Goal: Use online tool/utility: Utilize a website feature to perform a specific function

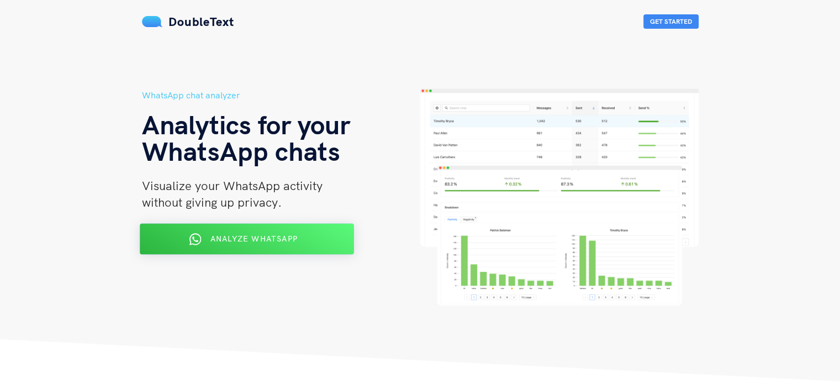
click at [302, 242] on div "Analyze WhatsApp" at bounding box center [246, 239] width 175 height 18
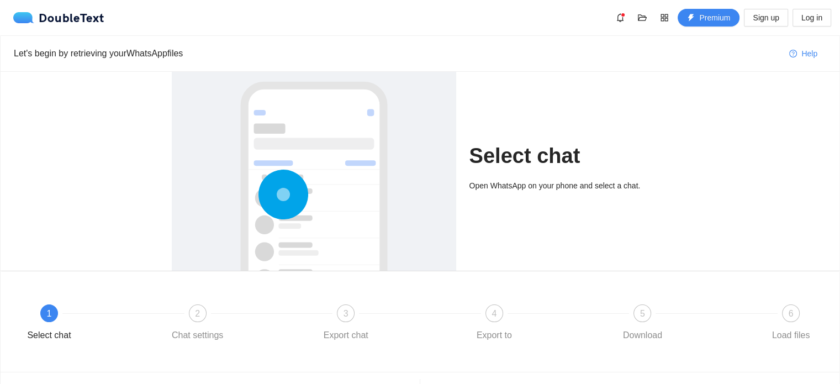
click at [482, 192] on div "Open WhatsApp on your phone and select a chat." at bounding box center [569, 190] width 199 height 20
click at [372, 196] on div at bounding box center [314, 231] width 262 height 330
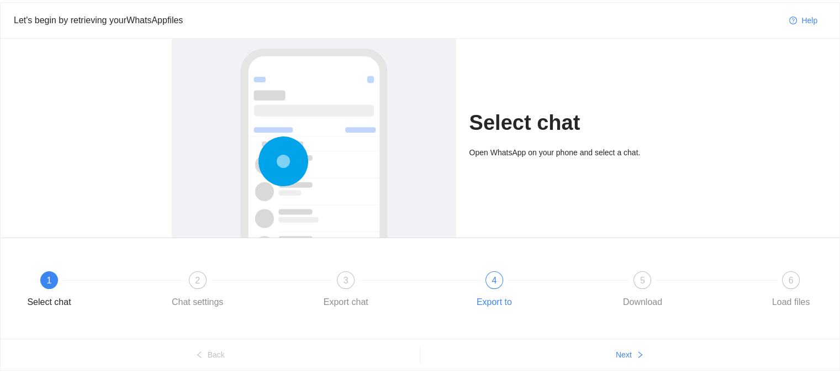
scroll to position [62, 0]
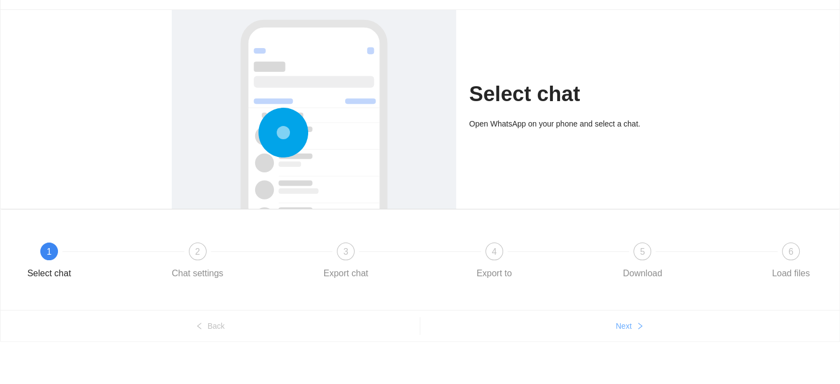
click at [624, 320] on span "Next" at bounding box center [624, 326] width 16 height 12
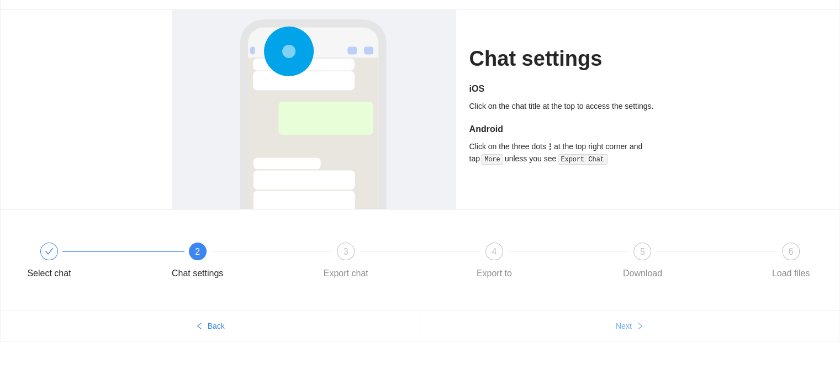
click at [632, 327] on button "Next" at bounding box center [630, 326] width 420 height 18
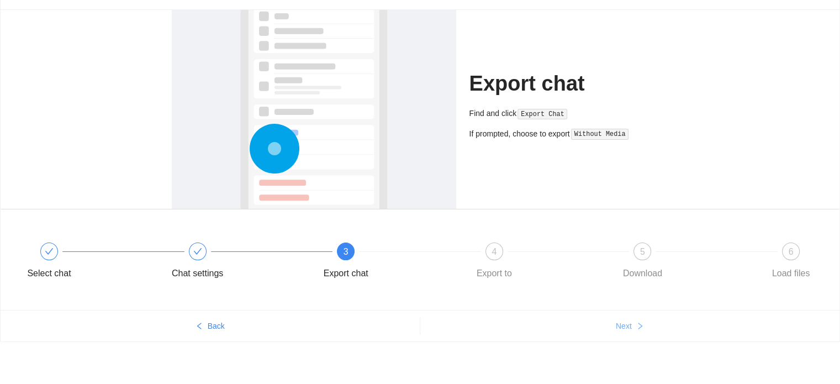
click at [632, 327] on button "Next" at bounding box center [630, 326] width 420 height 18
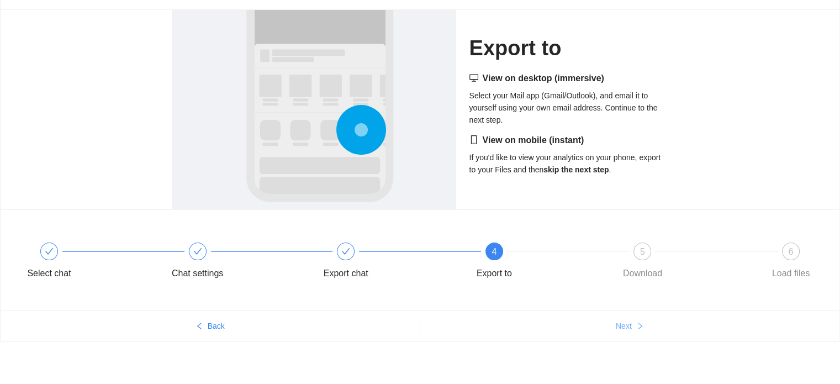
click at [632, 327] on button "Next" at bounding box center [630, 326] width 420 height 18
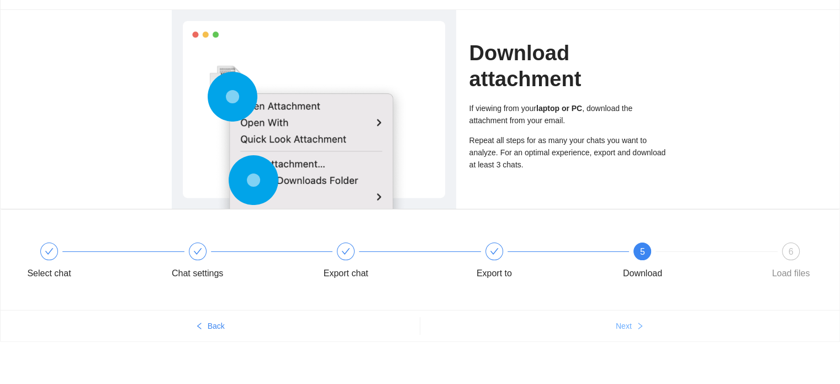
click at [632, 327] on button "Next" at bounding box center [630, 326] width 420 height 18
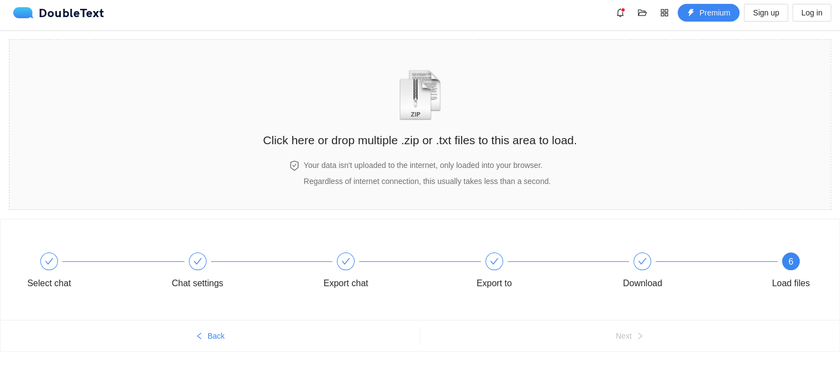
scroll to position [0, 0]
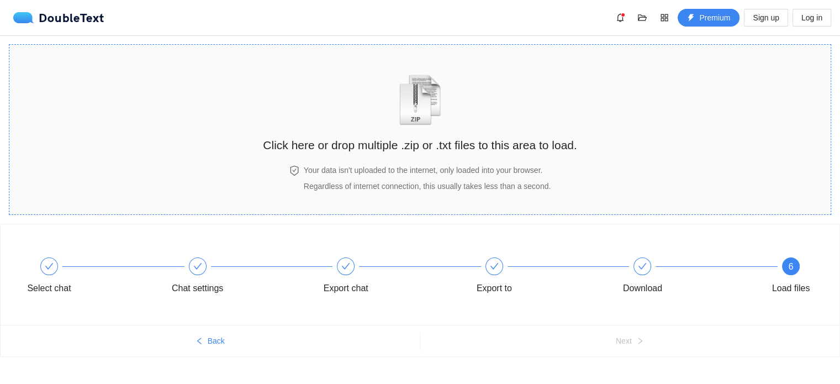
click at [410, 121] on img "zipOrTextIcon" at bounding box center [419, 100] width 51 height 51
click at [506, 129] on div "Click here or drop multiple .zip or .txt files to this area to load." at bounding box center [420, 105] width 314 height 98
